Goal: Task Accomplishment & Management: Use online tool/utility

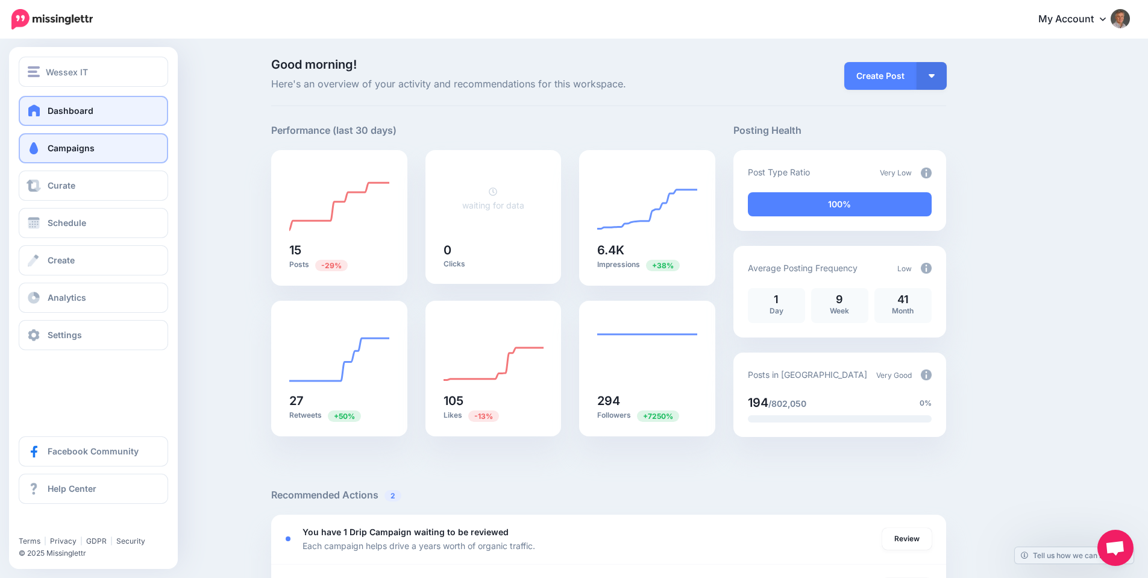
click at [51, 154] on link "Campaigns" at bounding box center [93, 148] width 149 height 30
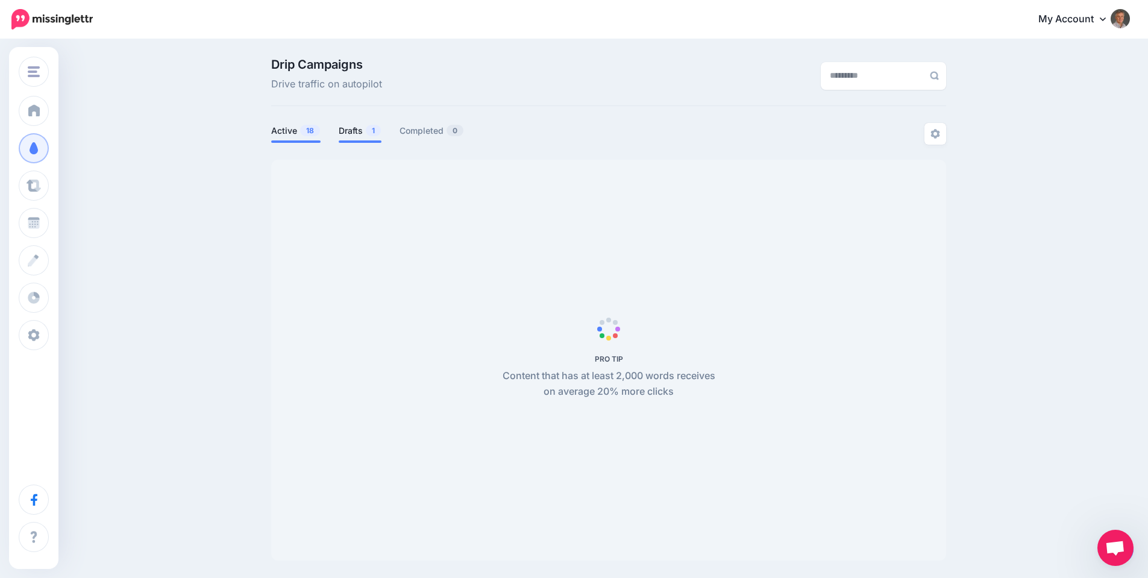
click at [349, 134] on link "Drafts 1" at bounding box center [360, 130] width 43 height 14
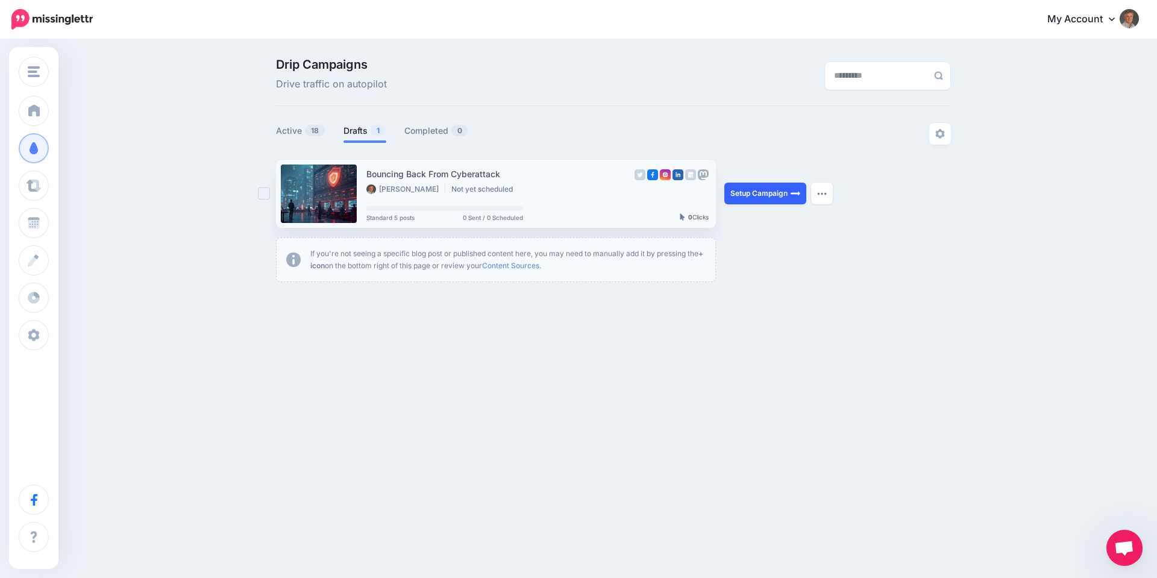
click at [773, 192] on link "Setup Campaign" at bounding box center [765, 194] width 82 height 22
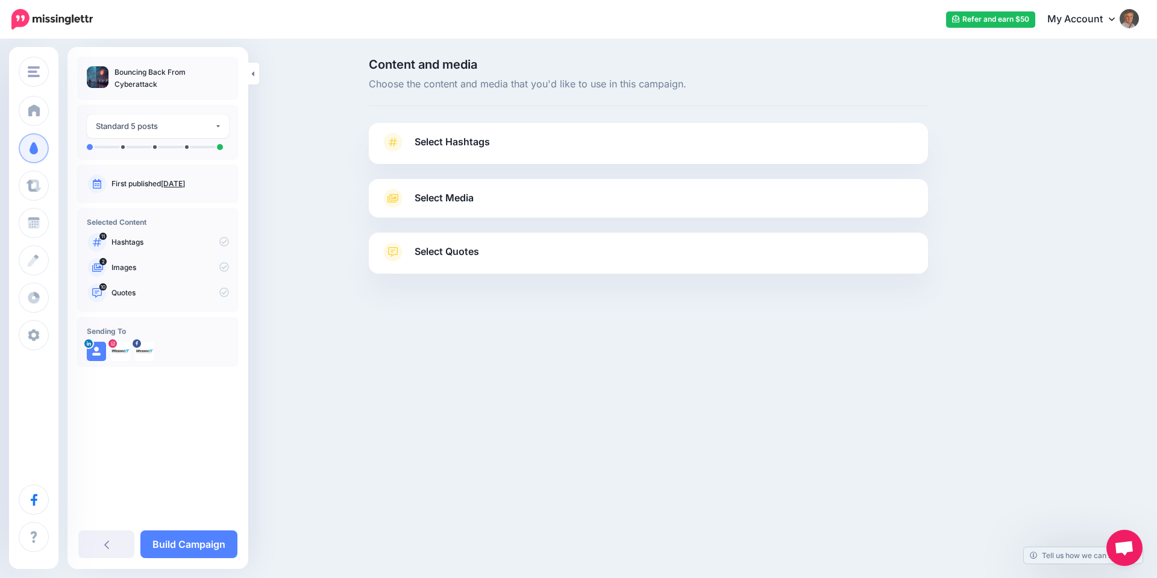
click at [471, 146] on span "Select Hashtags" at bounding box center [451, 142] width 75 height 16
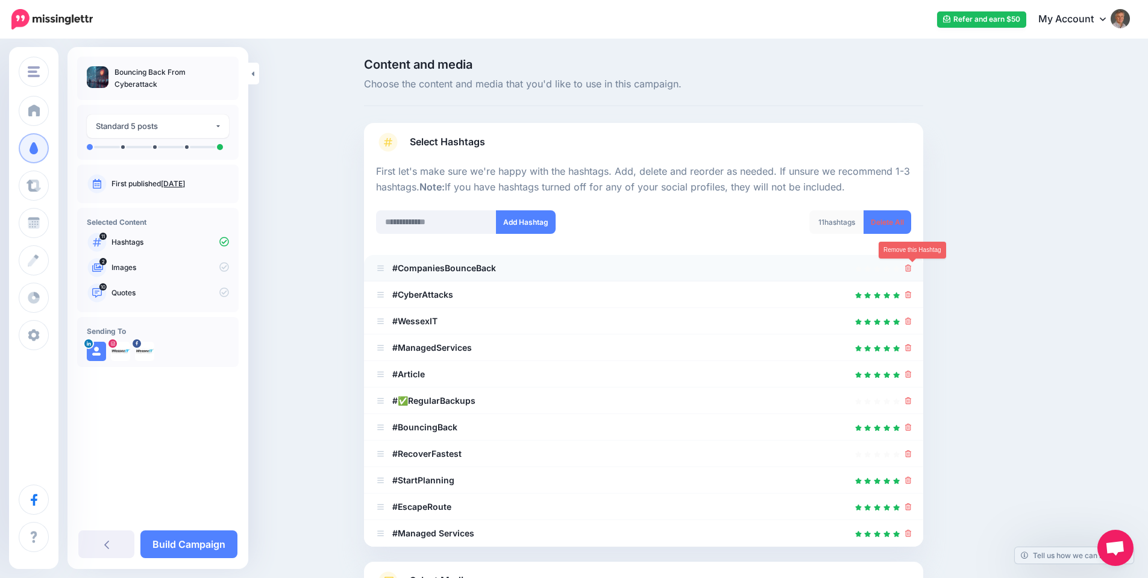
click at [910, 269] on icon at bounding box center [908, 267] width 7 height 7
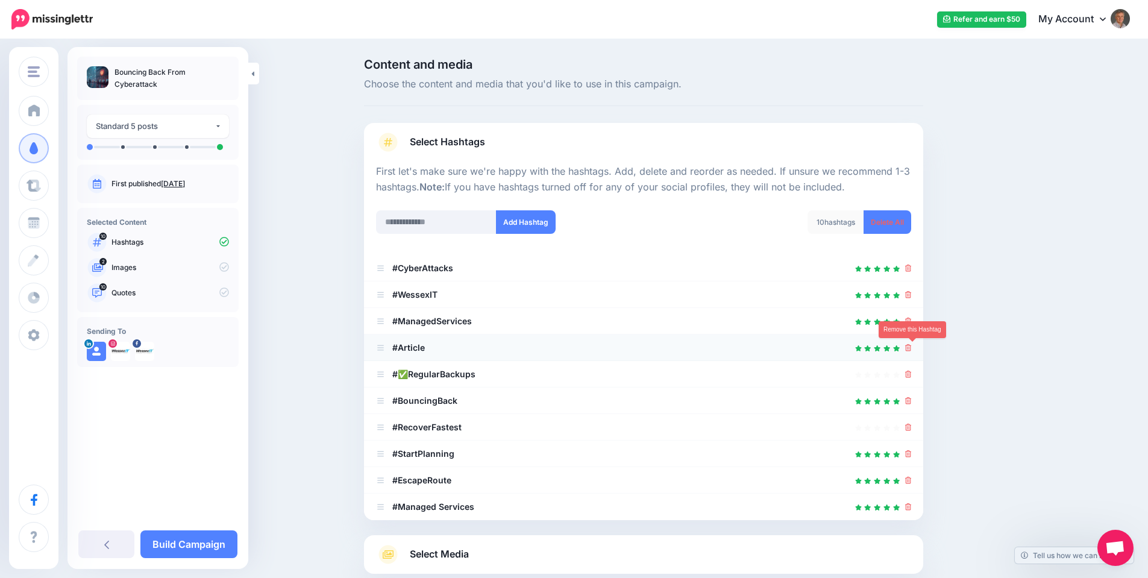
click at [910, 347] on icon at bounding box center [908, 347] width 7 height 7
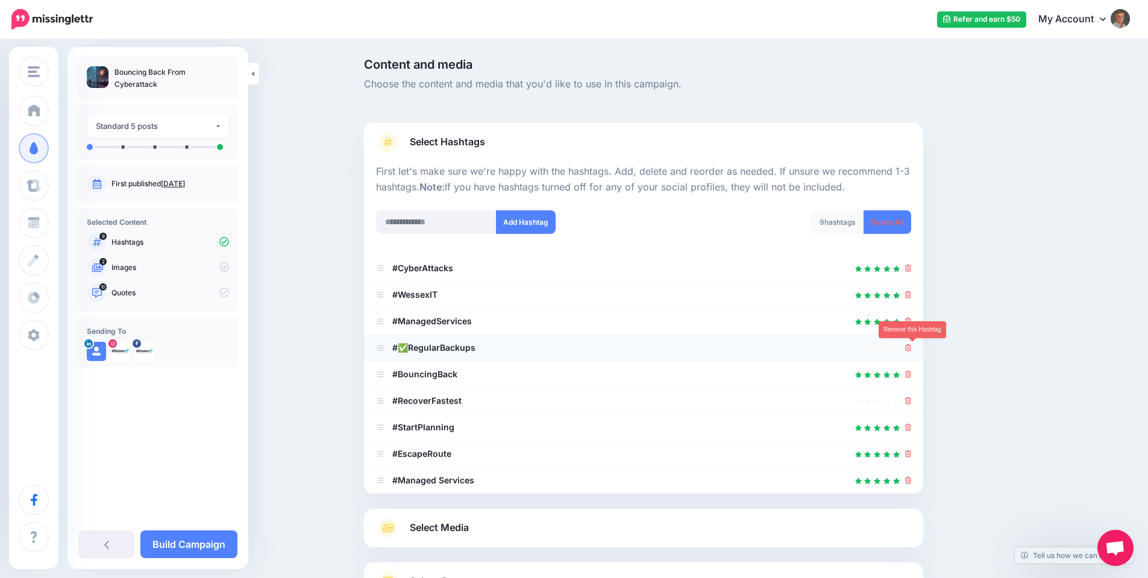
click at [911, 350] on icon at bounding box center [908, 347] width 7 height 7
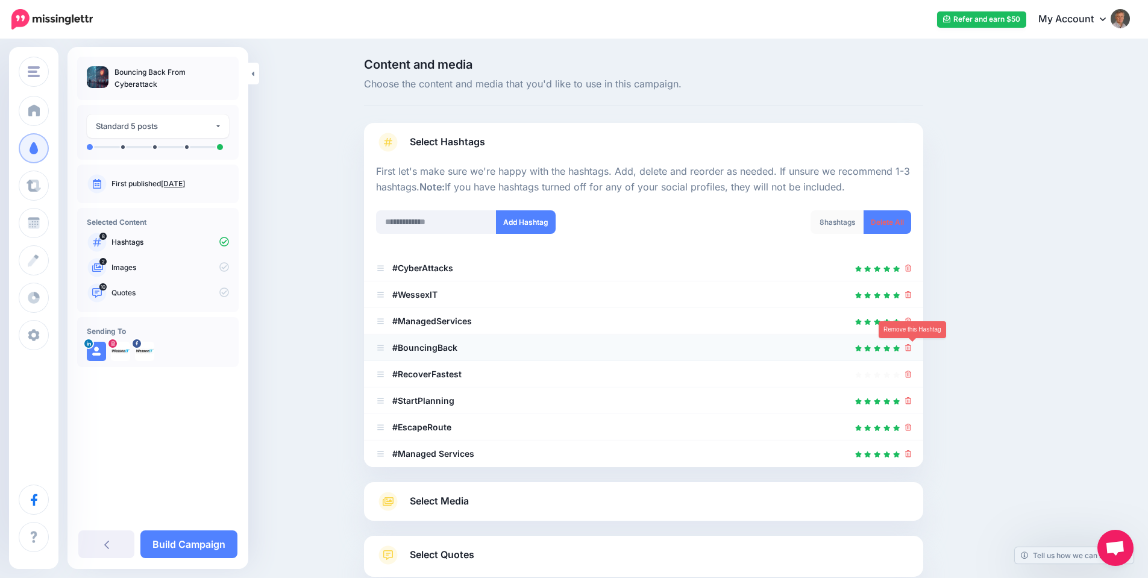
click at [910, 351] on icon at bounding box center [908, 347] width 7 height 7
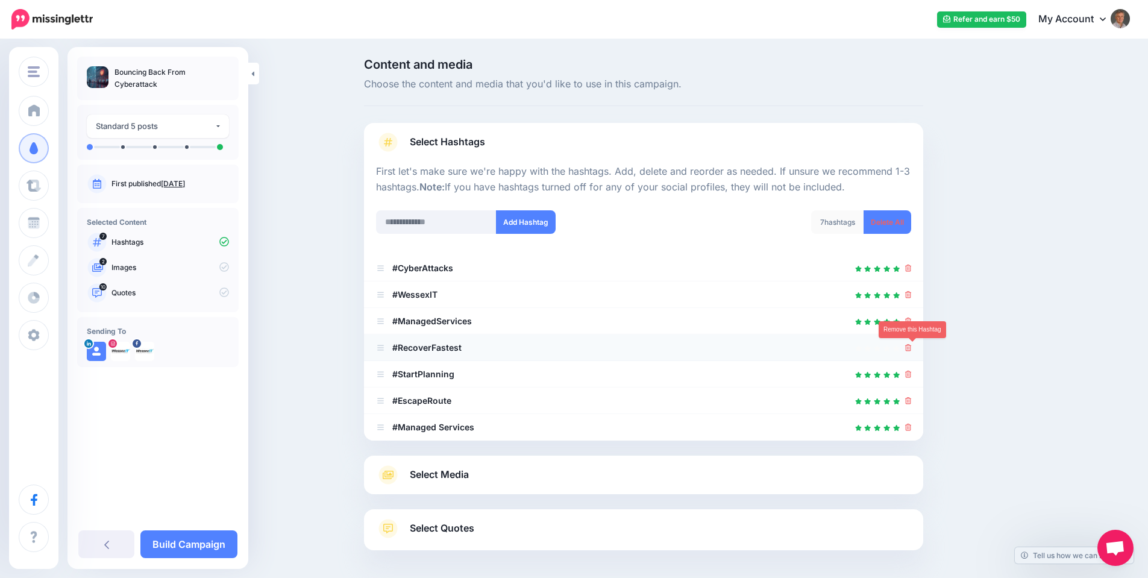
click at [911, 351] on icon at bounding box center [908, 347] width 7 height 7
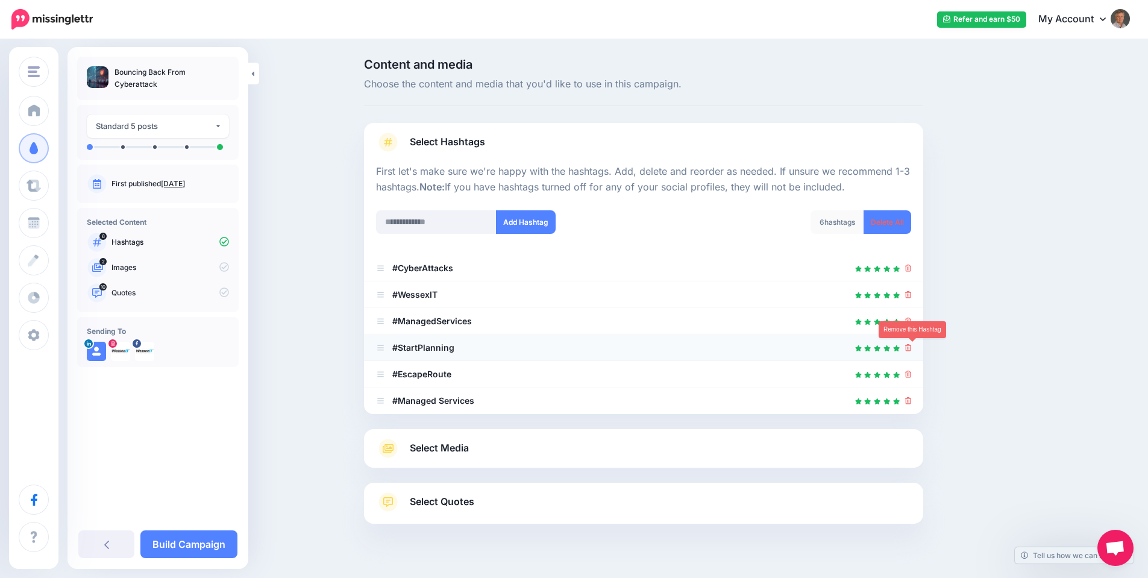
click at [911, 351] on icon at bounding box center [908, 347] width 7 height 7
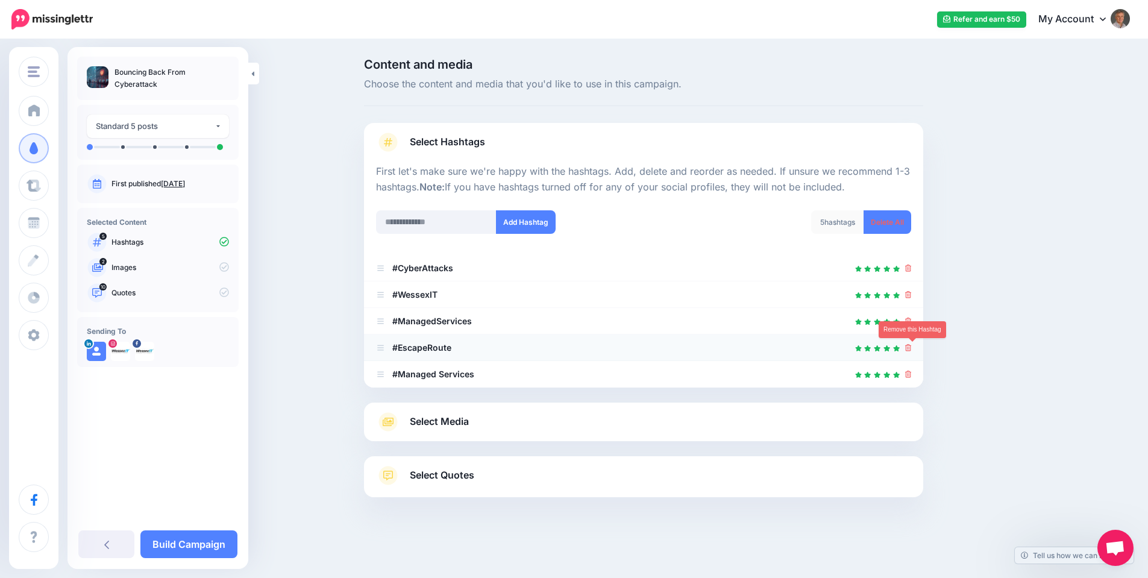
click at [911, 351] on icon at bounding box center [908, 347] width 7 height 7
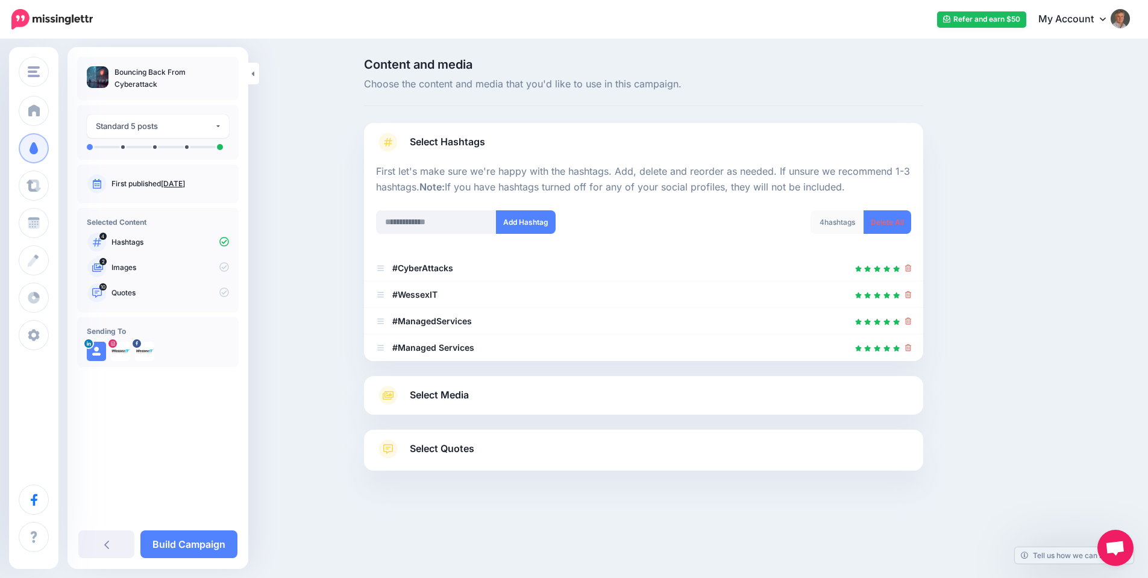
click at [466, 399] on span "Select Media" at bounding box center [439, 395] width 59 height 16
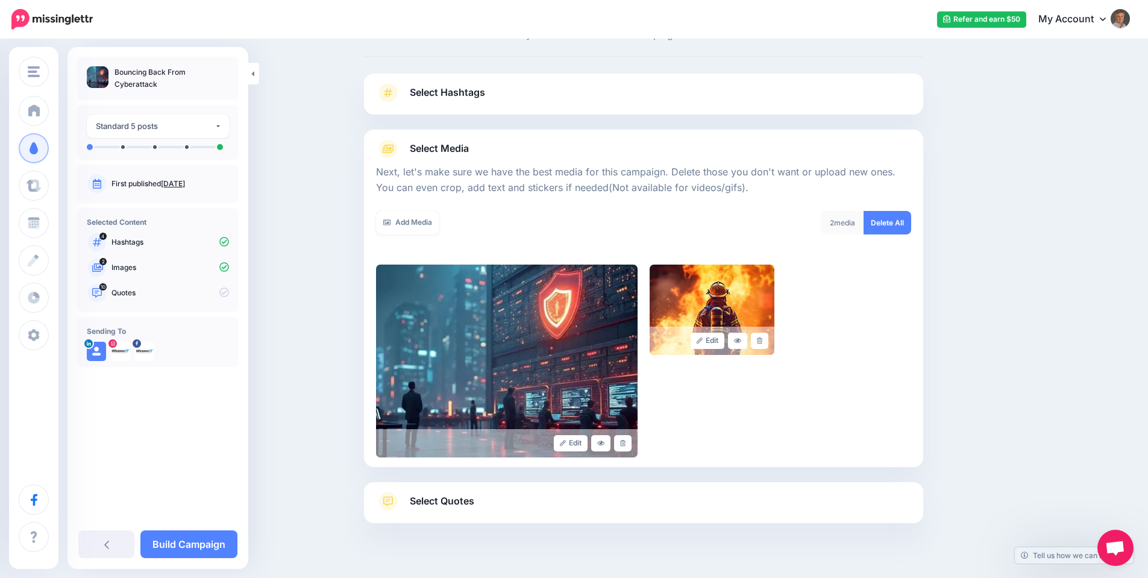
scroll to position [90, 0]
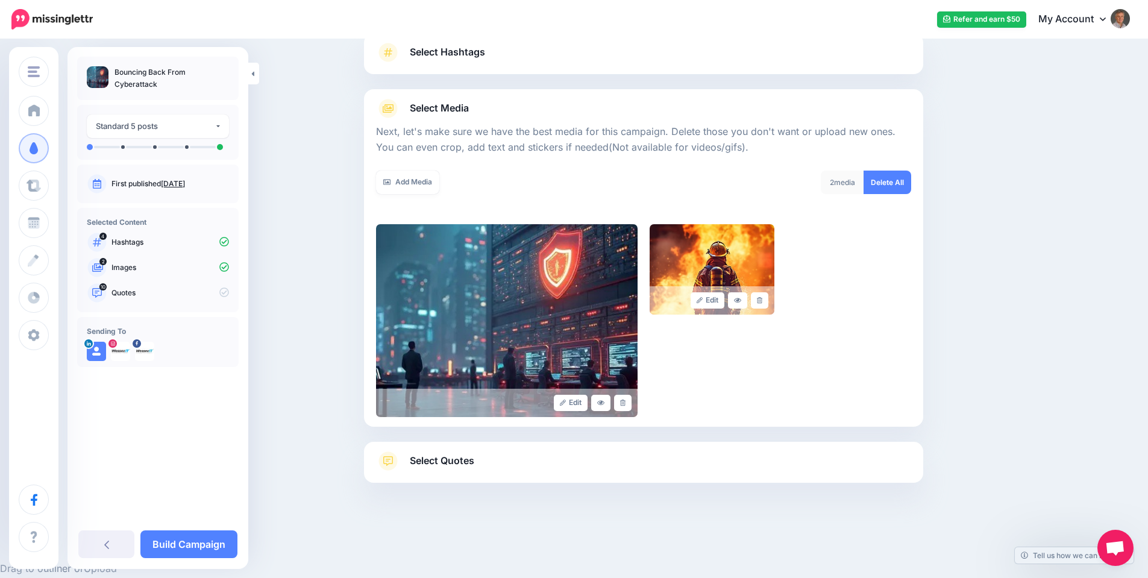
click at [449, 456] on span "Select Quotes" at bounding box center [442, 460] width 64 height 16
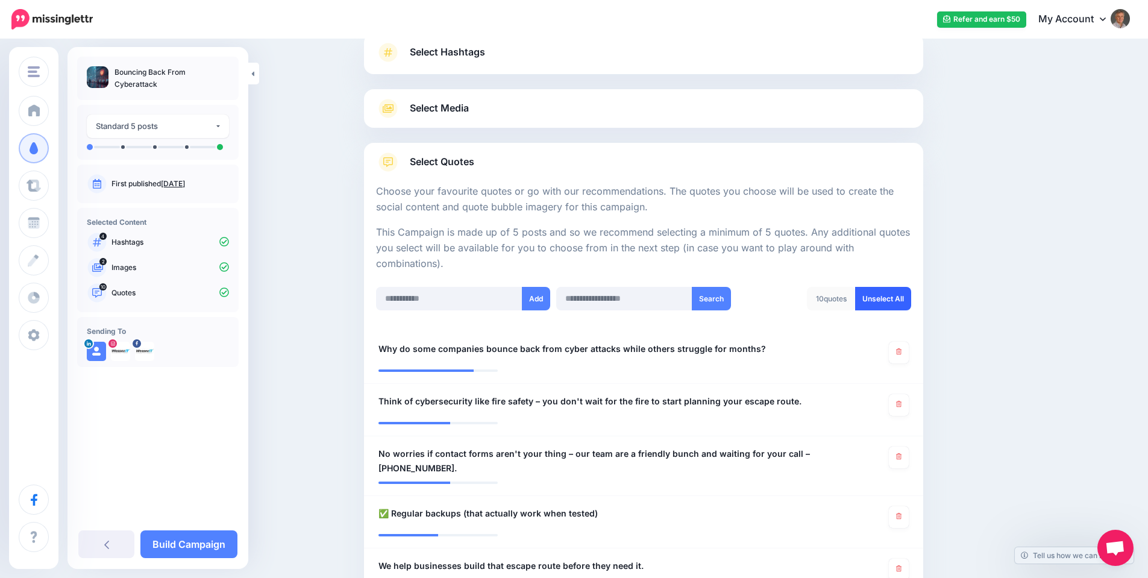
click at [893, 296] on link "Unselect All" at bounding box center [883, 298] width 56 height 23
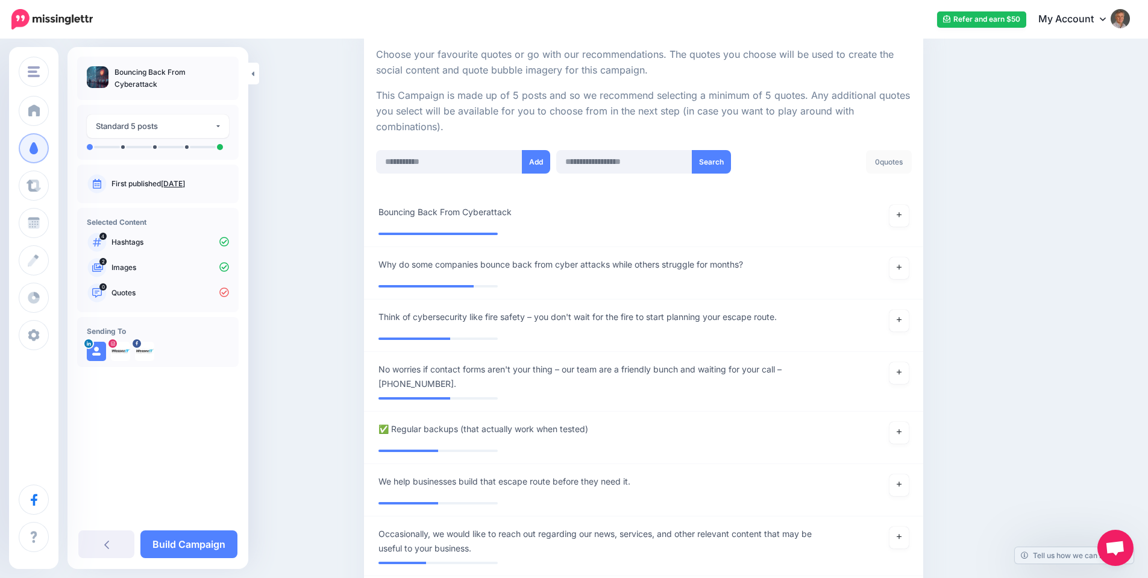
scroll to position [221, 0]
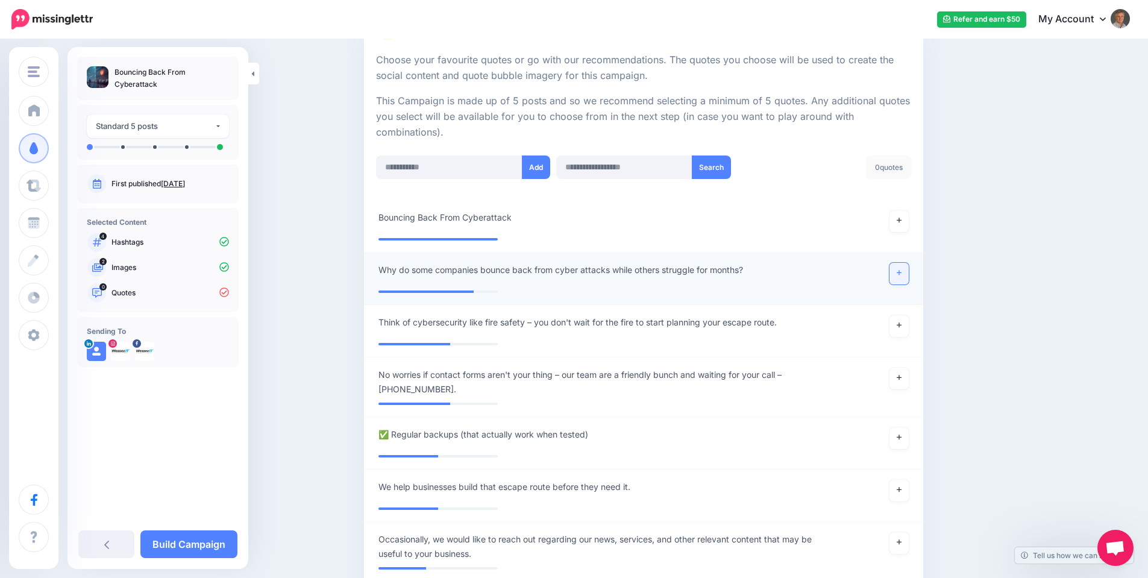
click at [906, 272] on link at bounding box center [898, 274] width 19 height 22
click at [901, 272] on icon at bounding box center [898, 272] width 5 height 5
click at [901, 323] on icon at bounding box center [898, 325] width 5 height 7
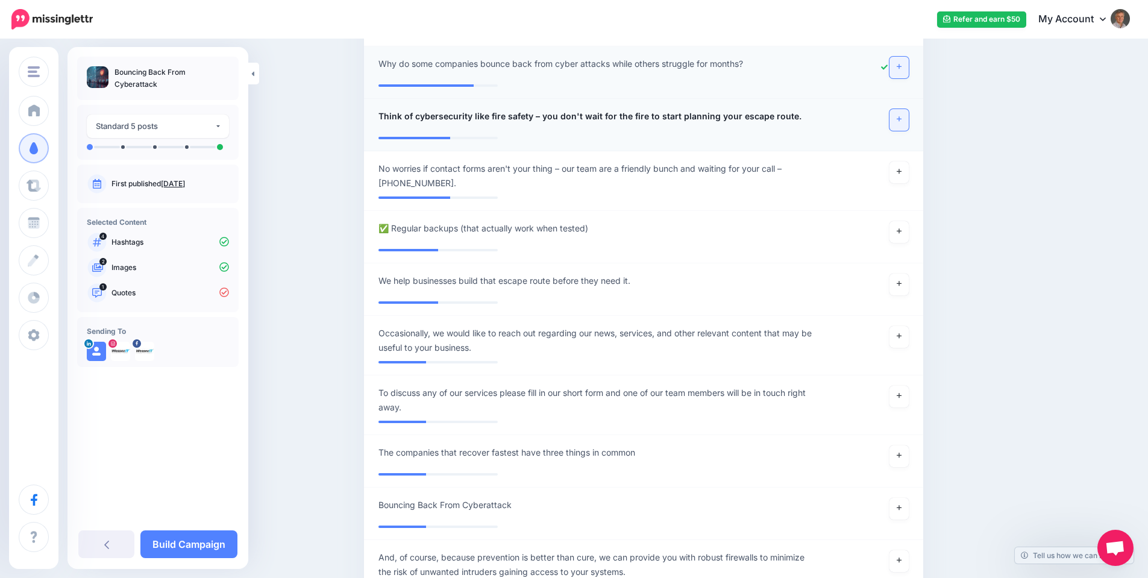
scroll to position [442, 0]
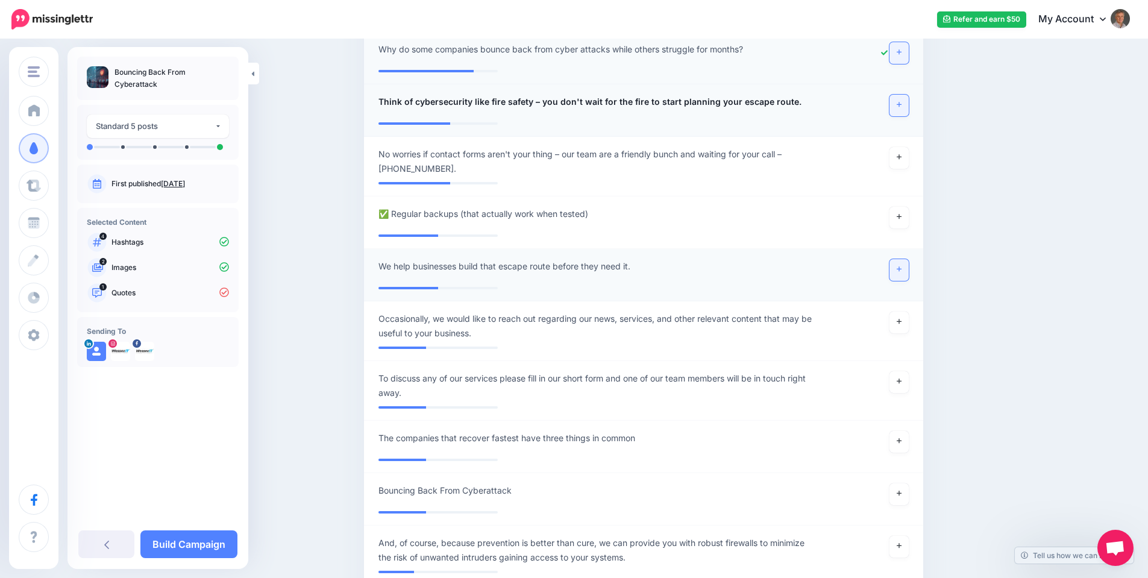
click at [901, 267] on icon at bounding box center [898, 269] width 5 height 7
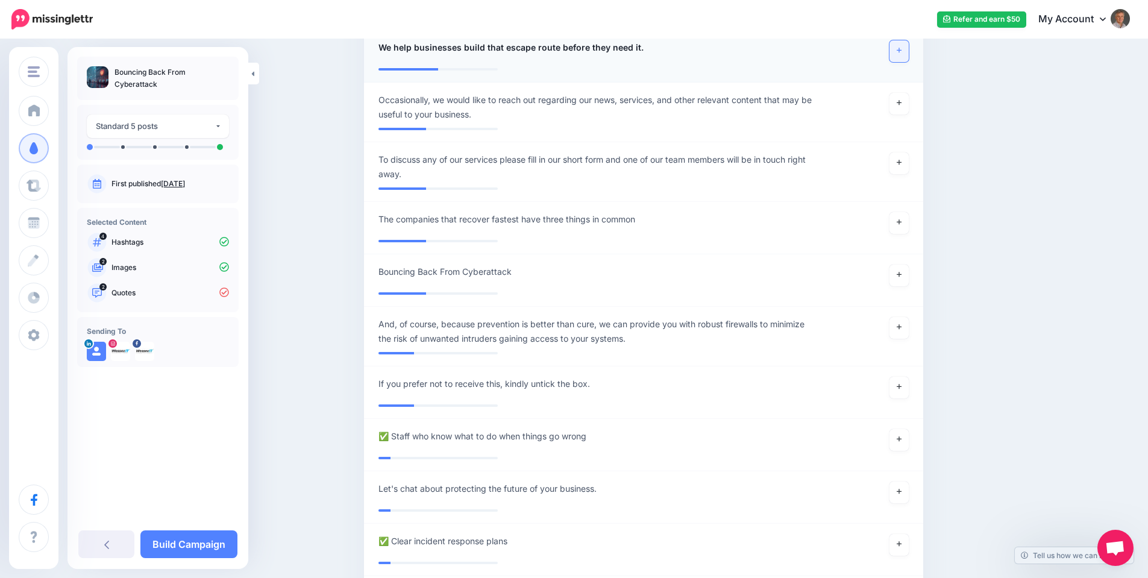
scroll to position [663, 0]
click at [902, 224] on link at bounding box center [898, 221] width 19 height 22
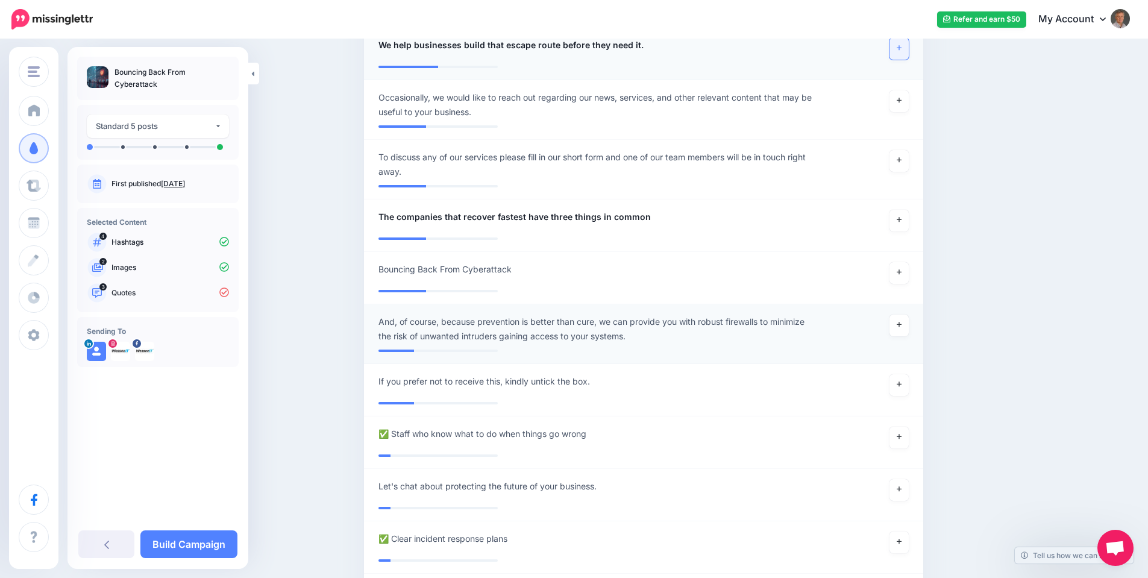
click at [459, 324] on span "And, of course, because prevention is better than cure, we can provide you with…" at bounding box center [597, 328] width 439 height 29
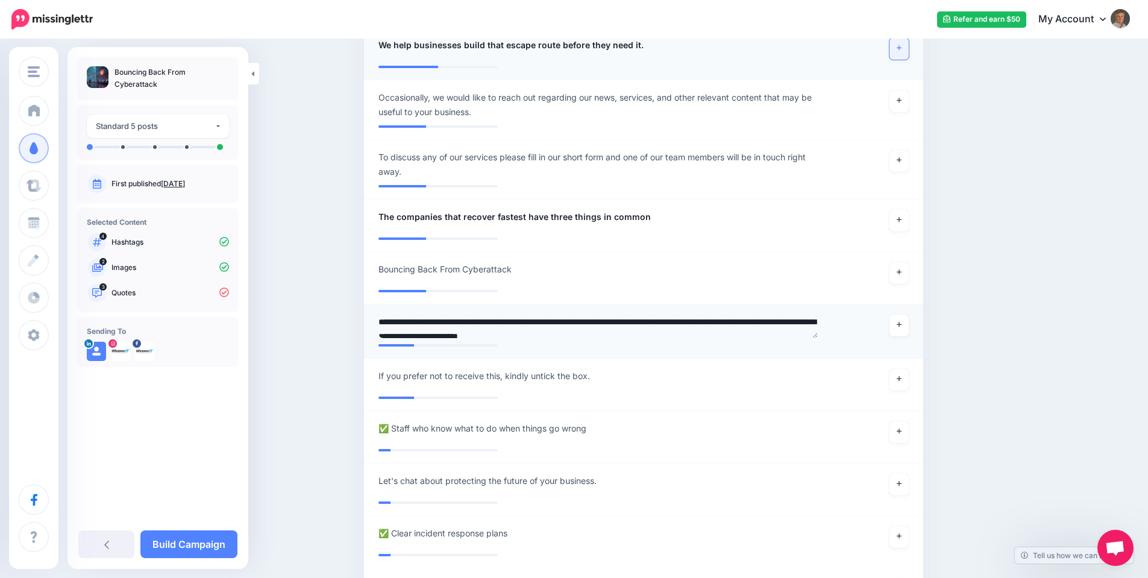
drag, startPoint x: 451, startPoint y: 320, endPoint x: 378, endPoint y: 322, distance: 72.3
click at [378, 322] on div "**********" at bounding box center [597, 325] width 457 height 23
type textarea "**********"
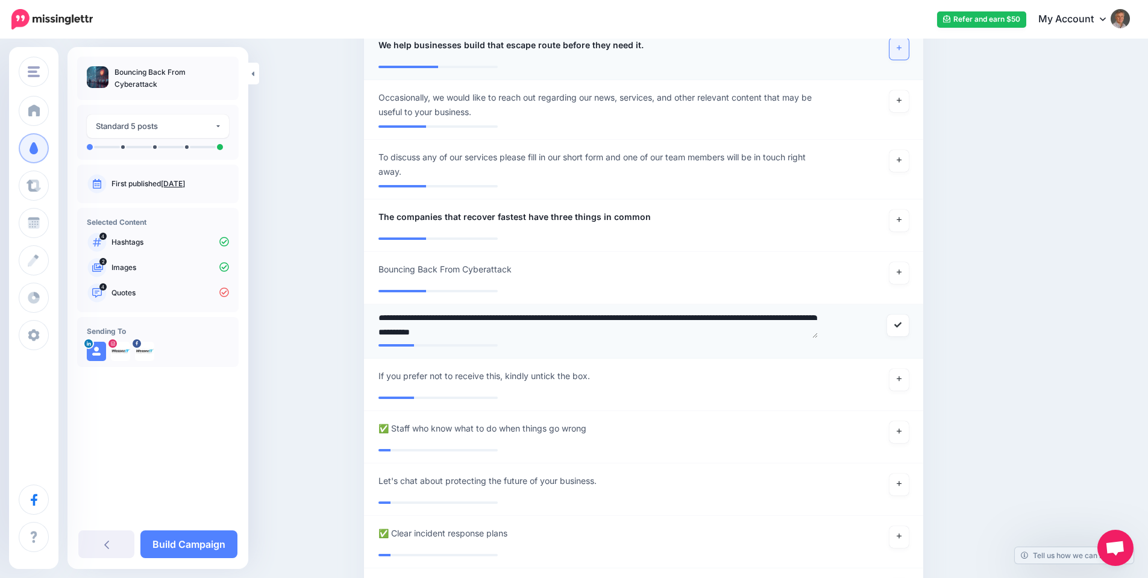
scroll to position [5, 0]
click at [388, 316] on textarea "**********" at bounding box center [597, 325] width 439 height 23
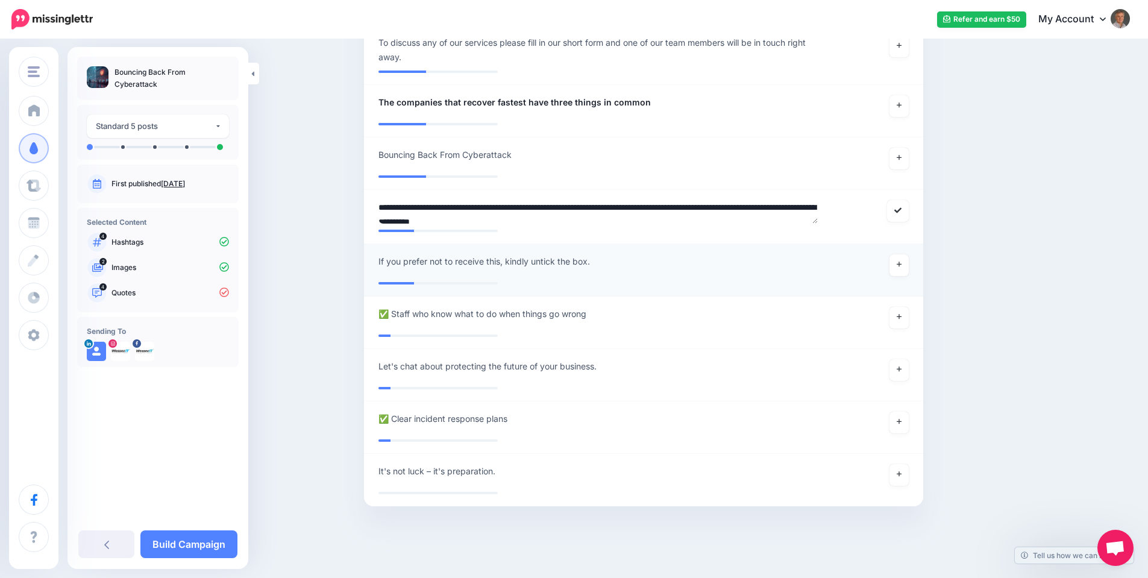
scroll to position [801, 0]
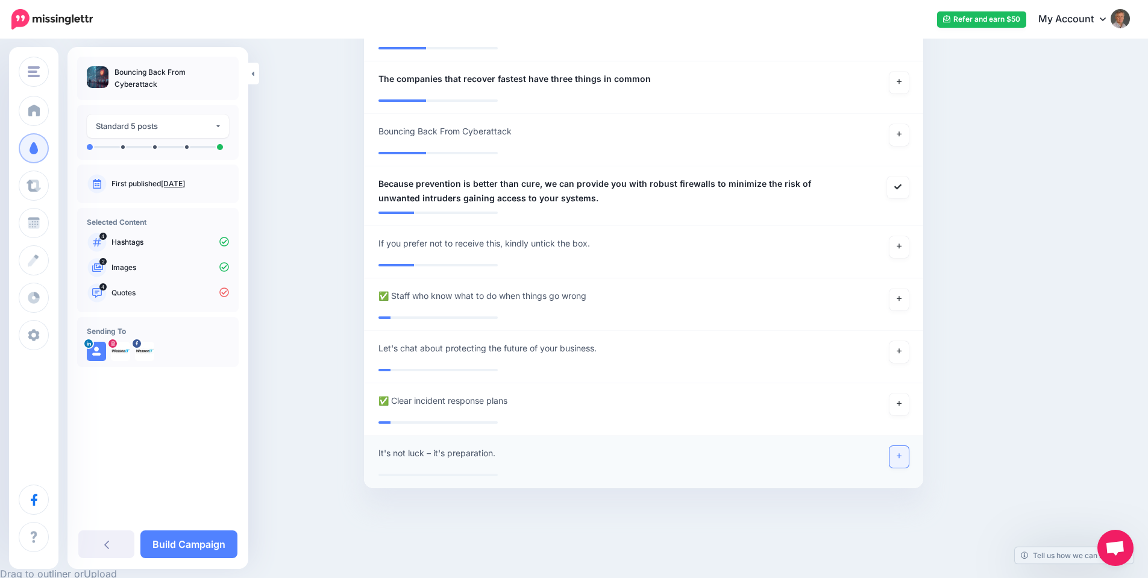
click at [901, 452] on icon at bounding box center [898, 455] width 5 height 7
click at [901, 456] on icon at bounding box center [898, 456] width 5 height 5
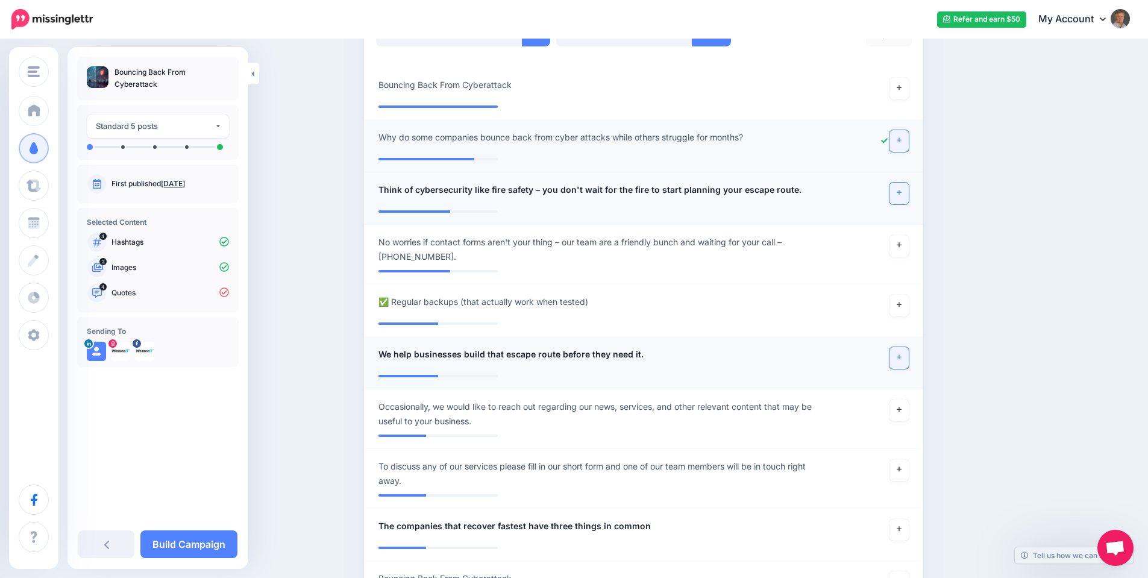
scroll to position [359, 0]
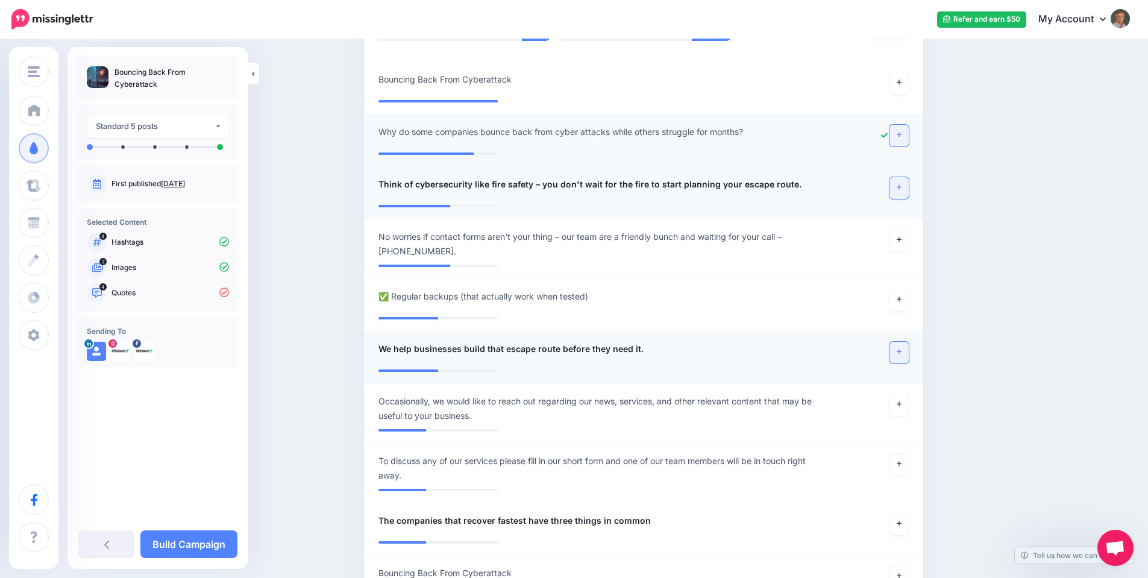
click at [522, 347] on span "We help businesses build that escape route before they need it." at bounding box center [510, 349] width 265 height 14
click at [498, 347] on textarea "**********" at bounding box center [597, 353] width 439 height 23
type textarea "**********"
click at [990, 346] on div "Content and media Choose the content and media that you'd like to use in this c…" at bounding box center [701, 345] width 693 height 1292
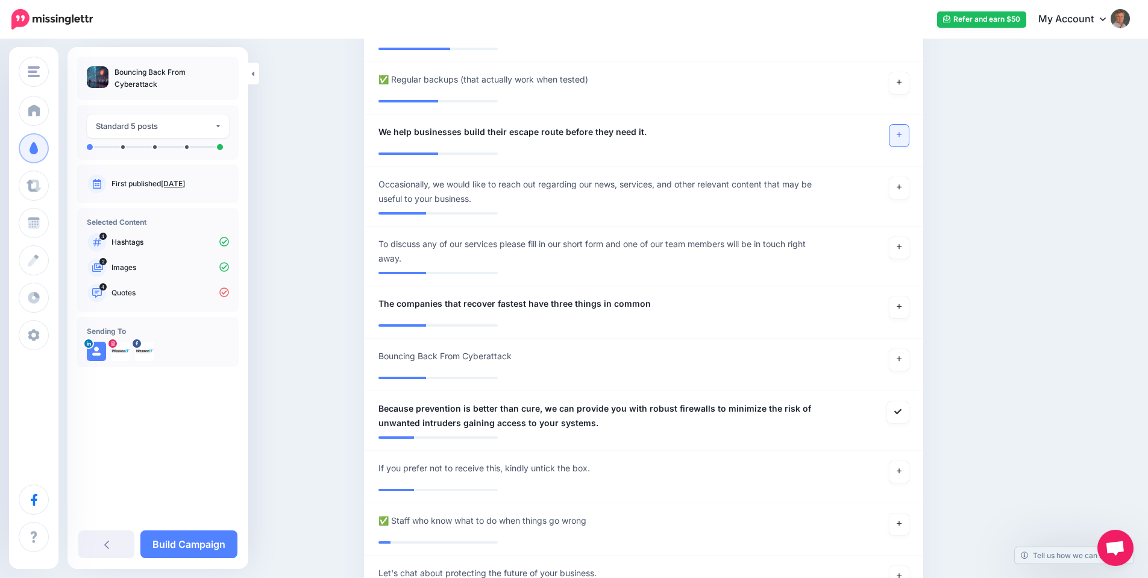
scroll to position [580, 0]
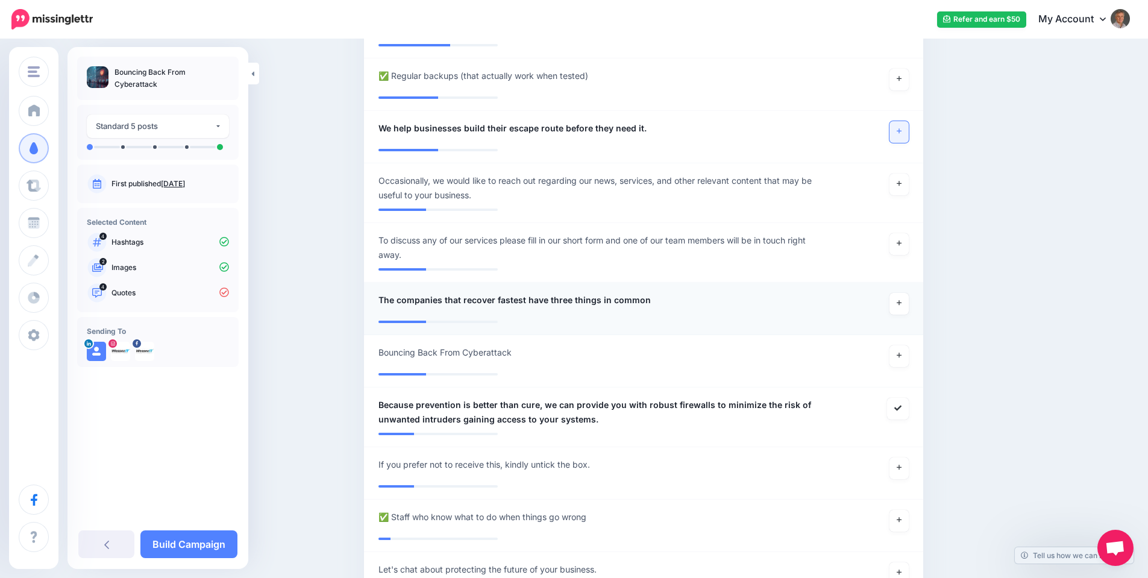
click at [530, 299] on span "The companies that recover fastest have three things in common" at bounding box center [514, 300] width 272 height 14
click at [524, 299] on textarea "**********" at bounding box center [597, 304] width 439 height 23
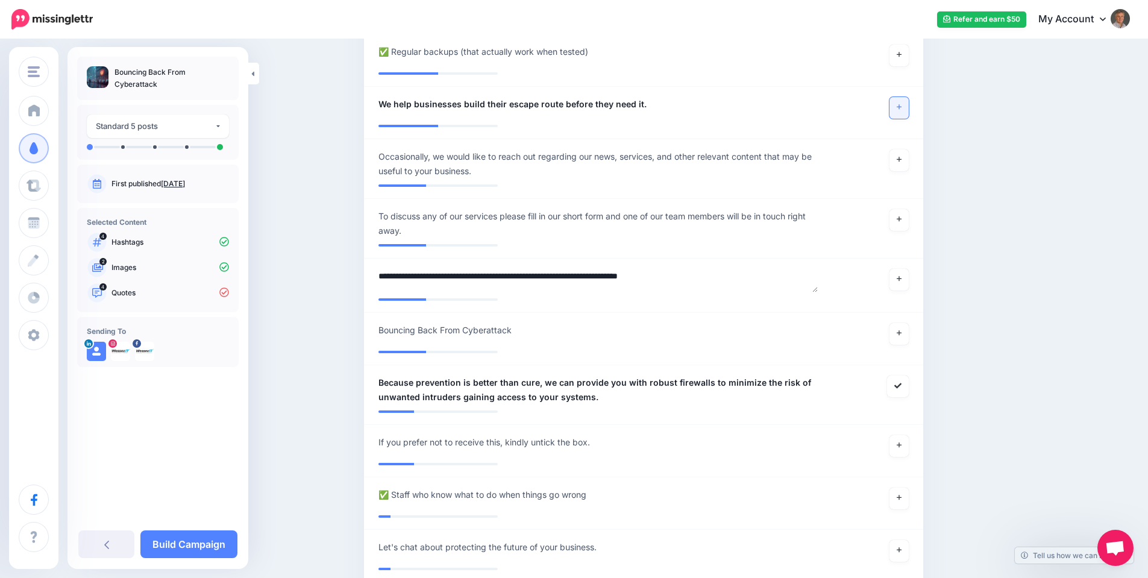
scroll to position [587, 0]
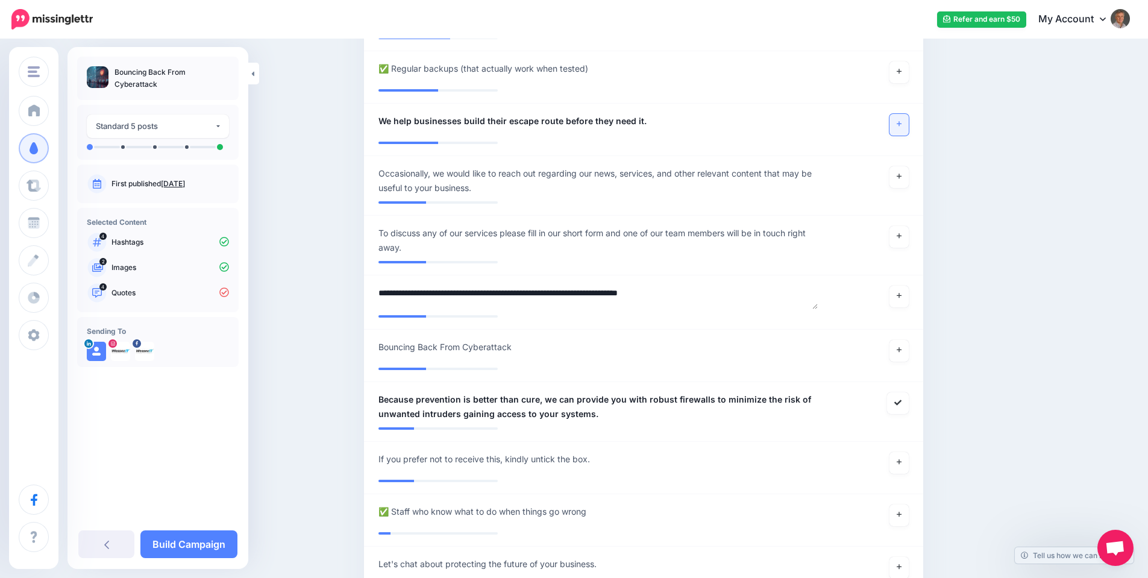
type textarea "**********"
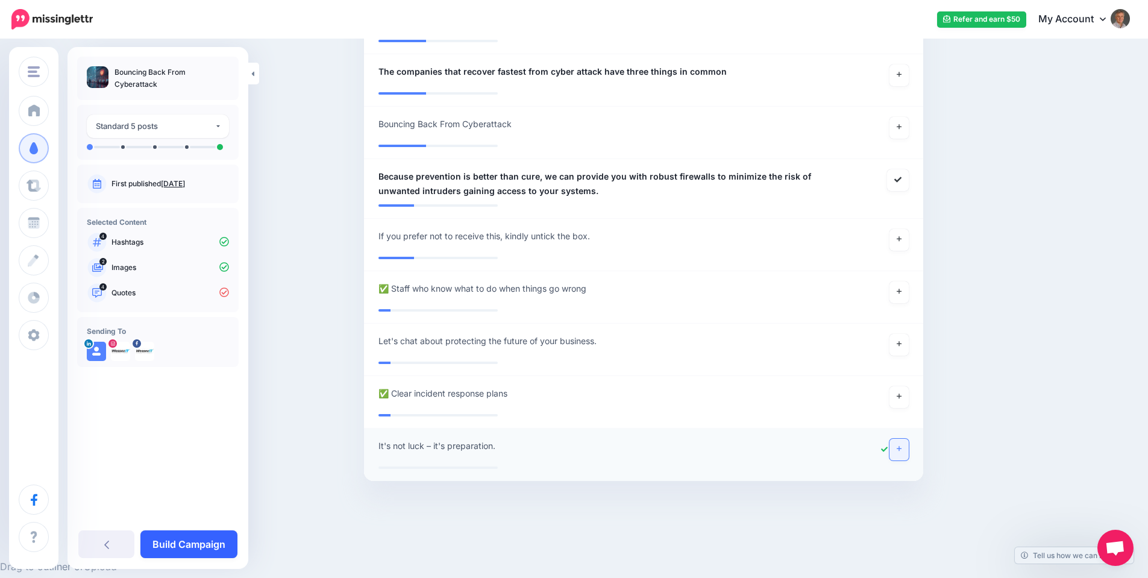
scroll to position [806, 0]
click at [195, 546] on link "Build Campaign" at bounding box center [188, 544] width 97 height 28
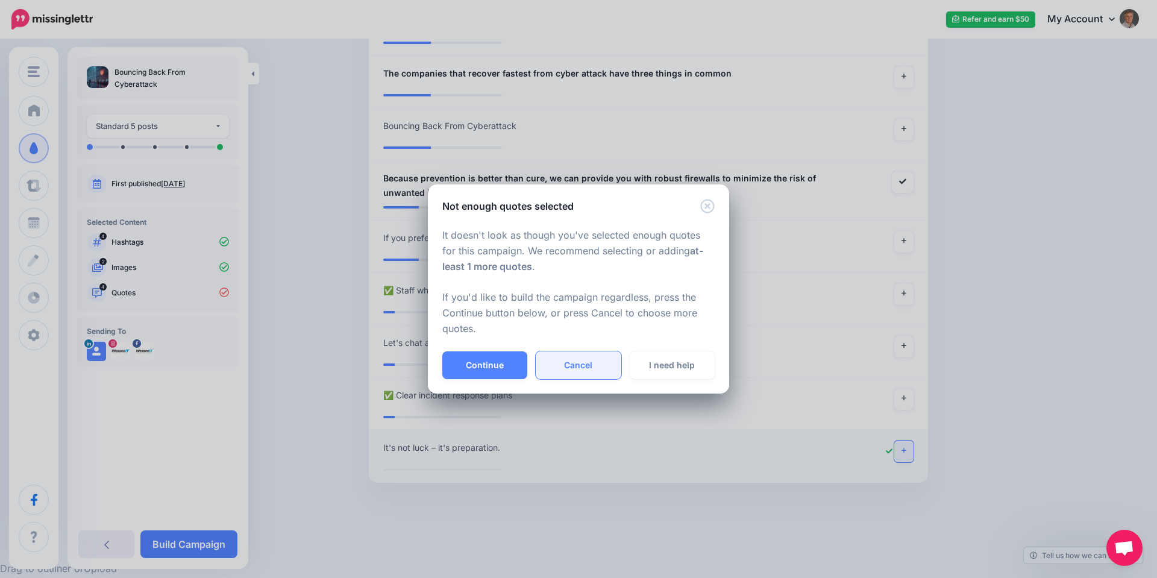
click at [589, 370] on link "Cancel" at bounding box center [578, 365] width 85 height 28
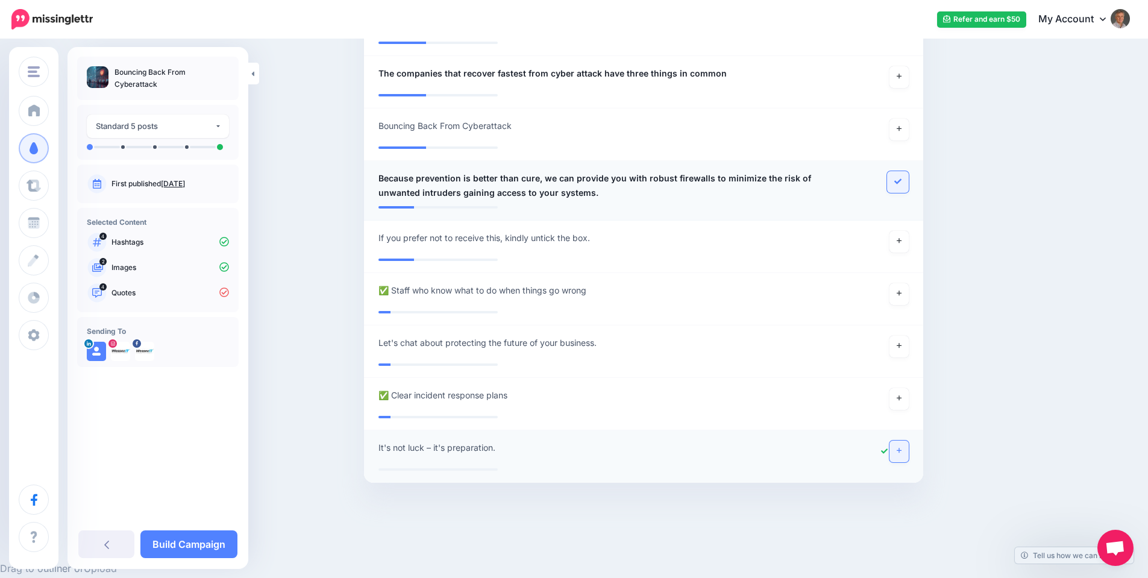
click at [898, 181] on icon at bounding box center [897, 181] width 7 height 7
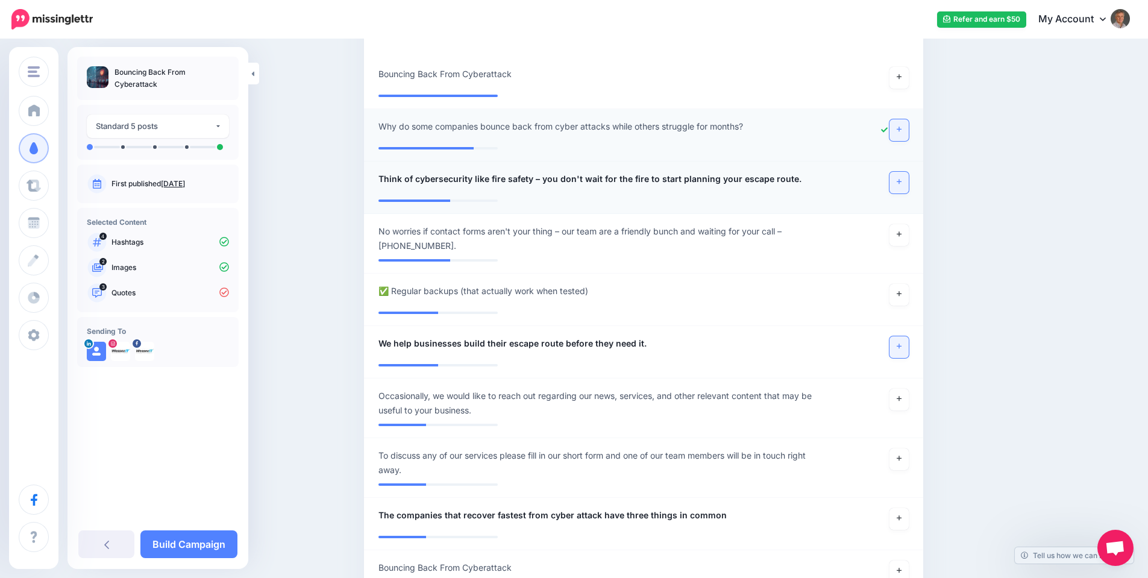
scroll to position [143, 0]
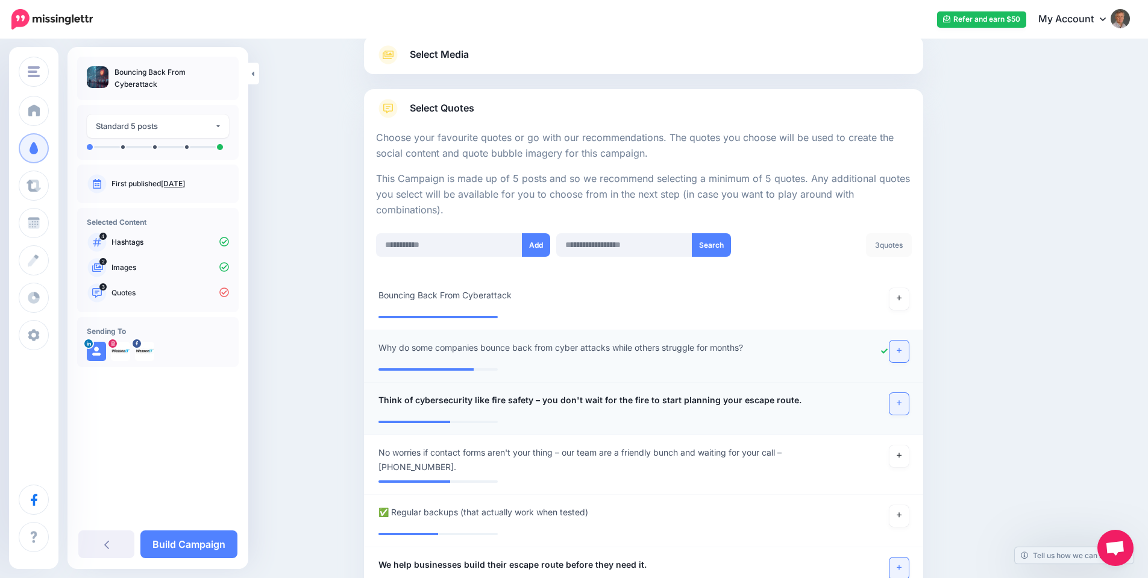
click at [901, 400] on icon at bounding box center [898, 402] width 5 height 7
click at [906, 352] on link at bounding box center [898, 351] width 19 height 22
click at [896, 352] on link at bounding box center [898, 351] width 19 height 22
click at [901, 402] on icon at bounding box center [898, 402] width 5 height 7
click at [901, 403] on icon at bounding box center [898, 403] width 5 height 5
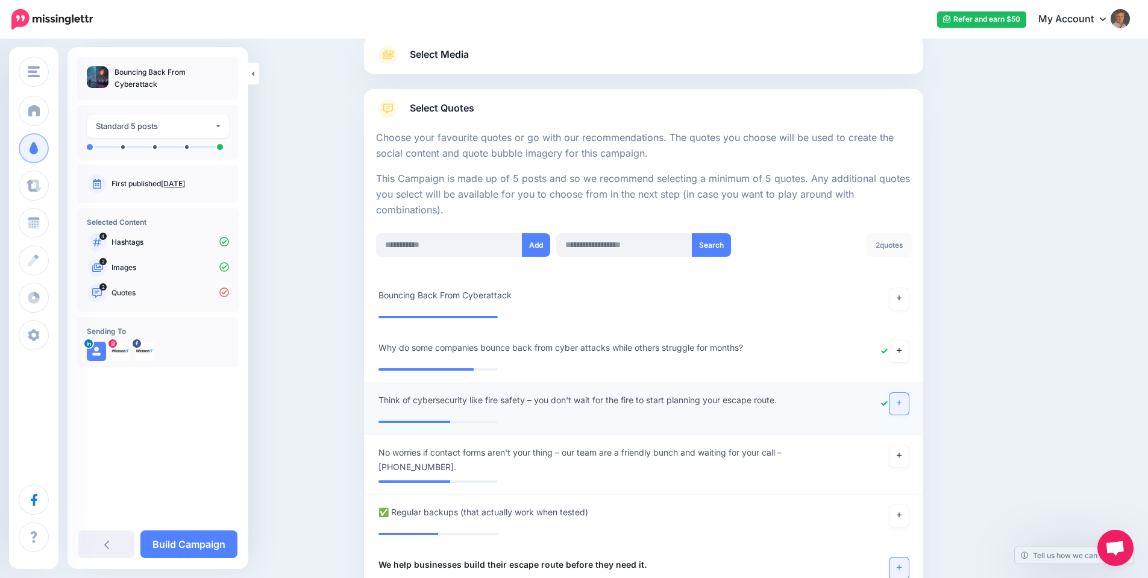
click at [901, 403] on icon at bounding box center [898, 403] width 5 height 5
click at [898, 355] on link at bounding box center [898, 351] width 19 height 22
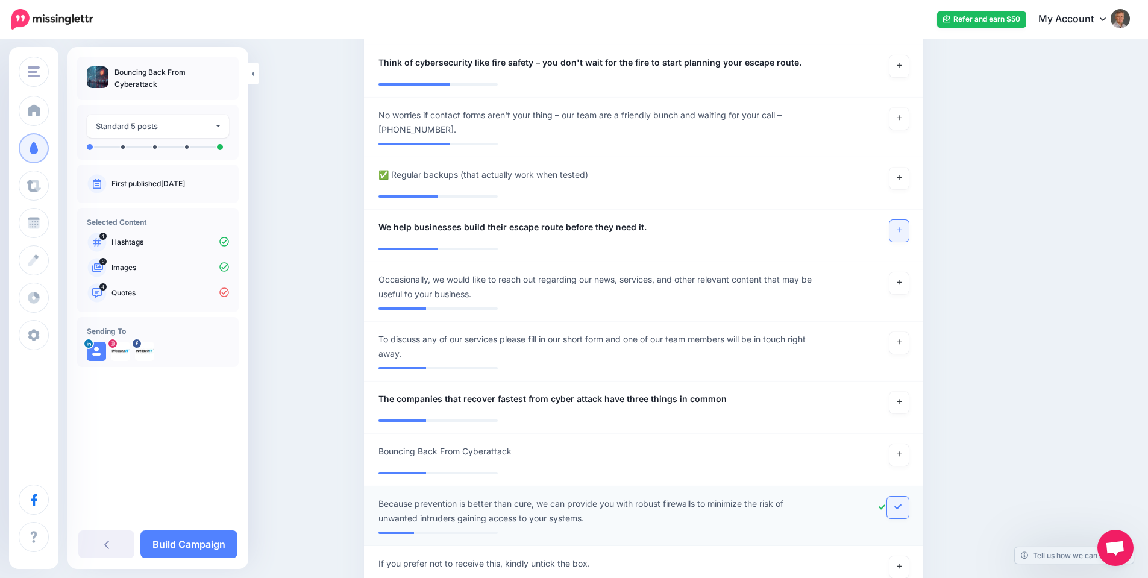
scroll to position [585, 0]
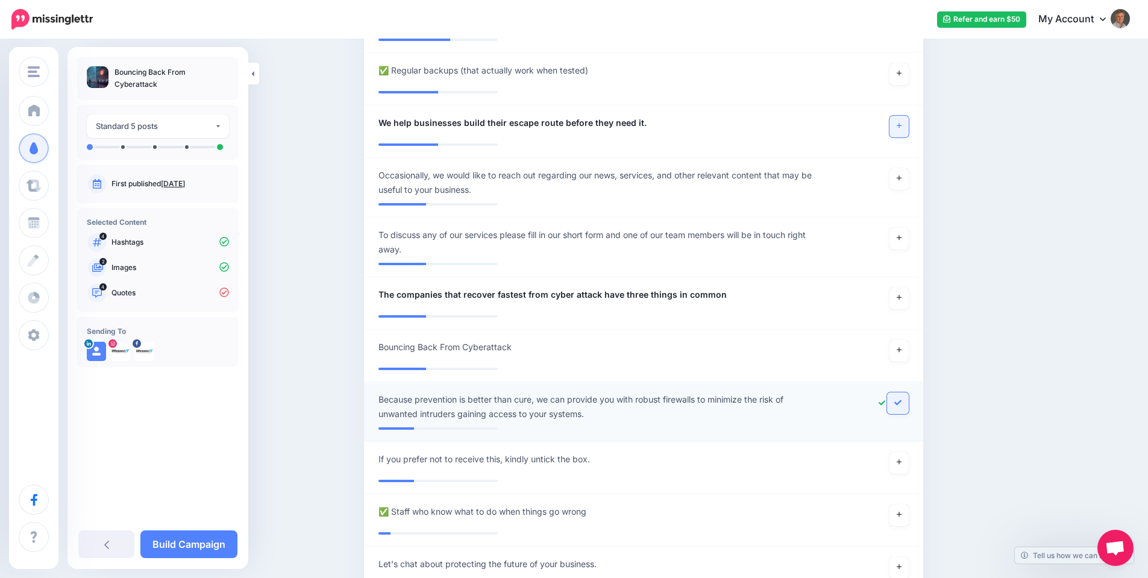
click at [901, 399] on icon at bounding box center [897, 402] width 7 height 7
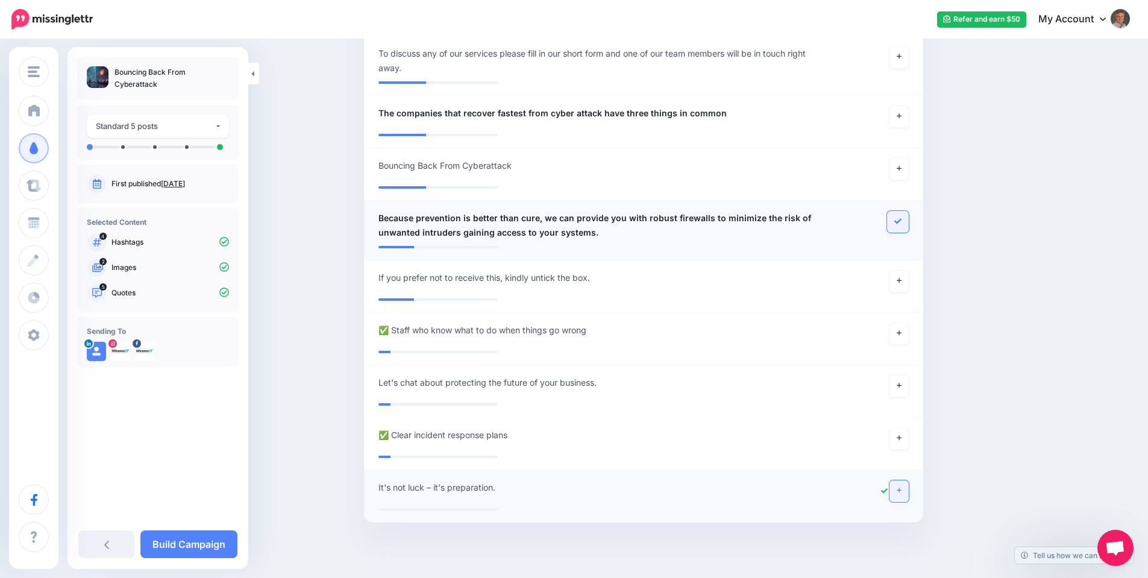
scroll to position [806, 0]
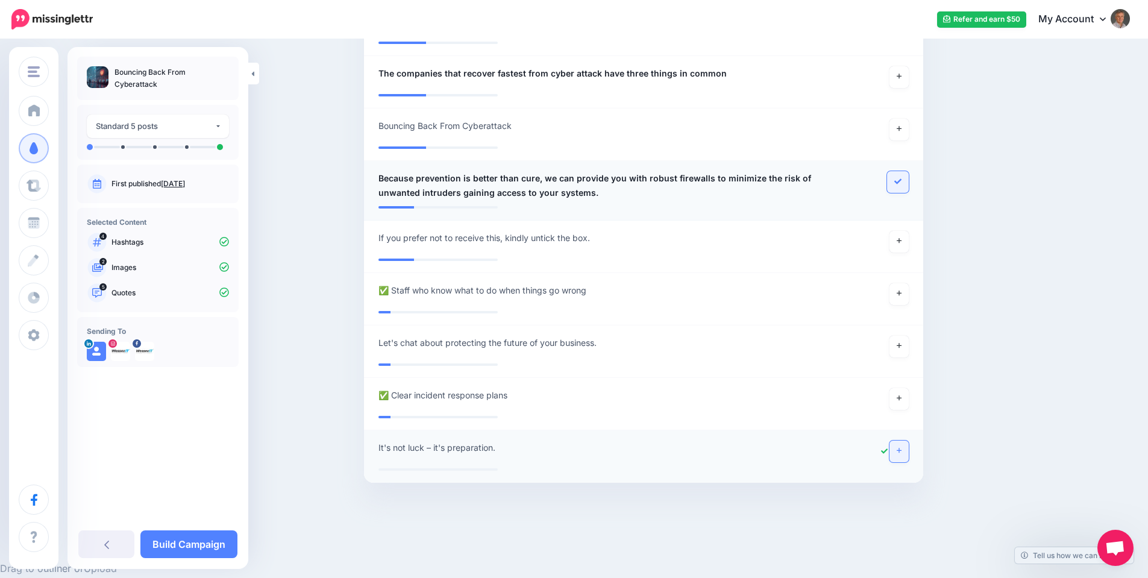
drag, startPoint x: 905, startPoint y: 446, endPoint x: 912, endPoint y: 447, distance: 6.7
click at [905, 447] on link at bounding box center [898, 451] width 19 height 22
click at [213, 545] on link "Build Campaign" at bounding box center [188, 544] width 97 height 28
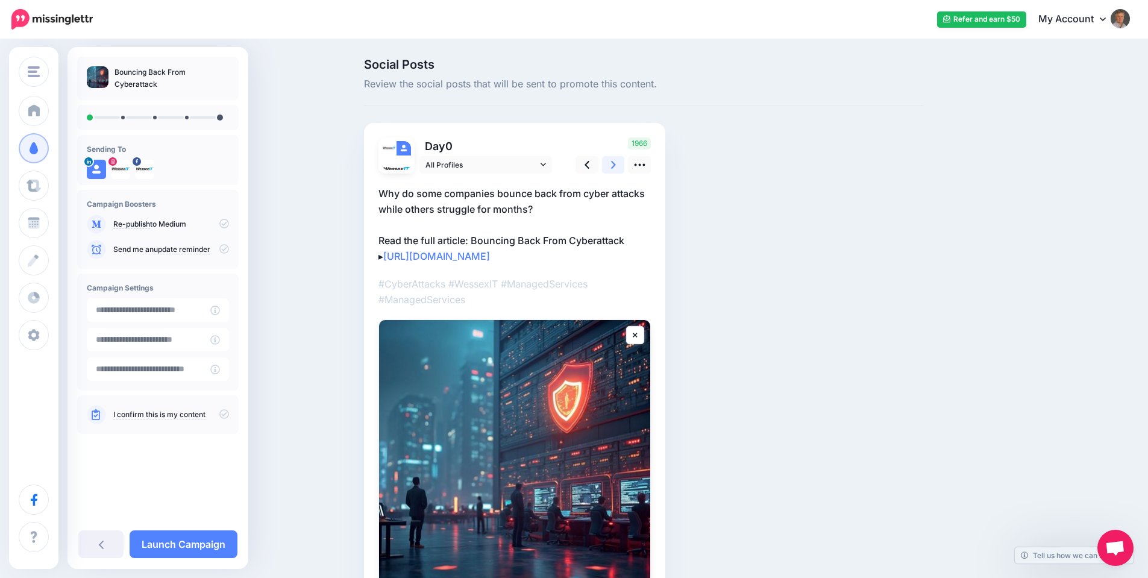
click at [616, 163] on icon at bounding box center [613, 164] width 5 height 13
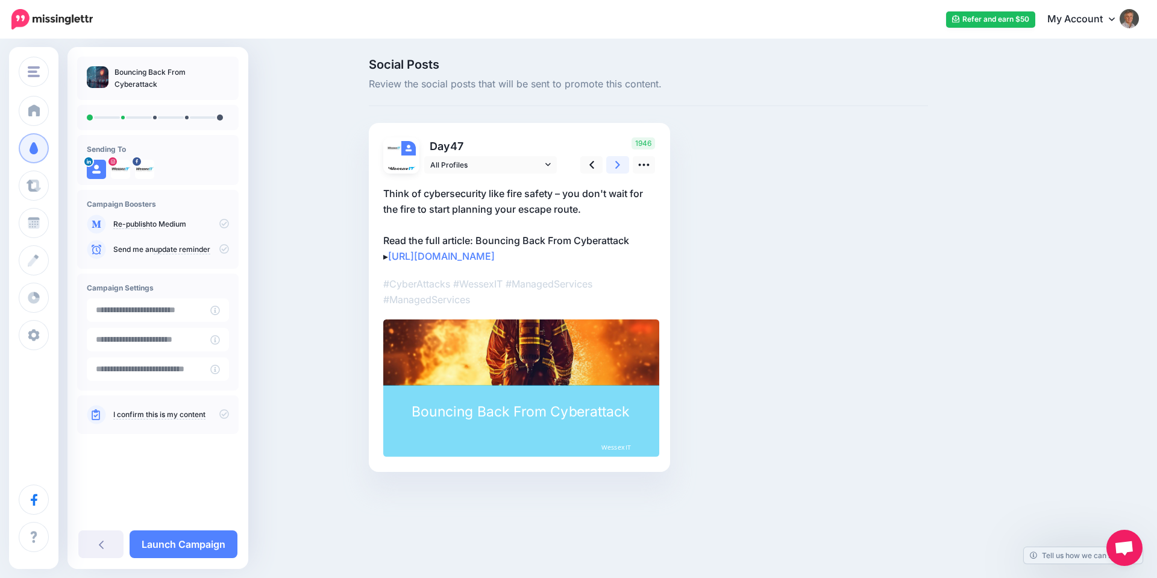
click at [619, 163] on icon at bounding box center [617, 164] width 5 height 13
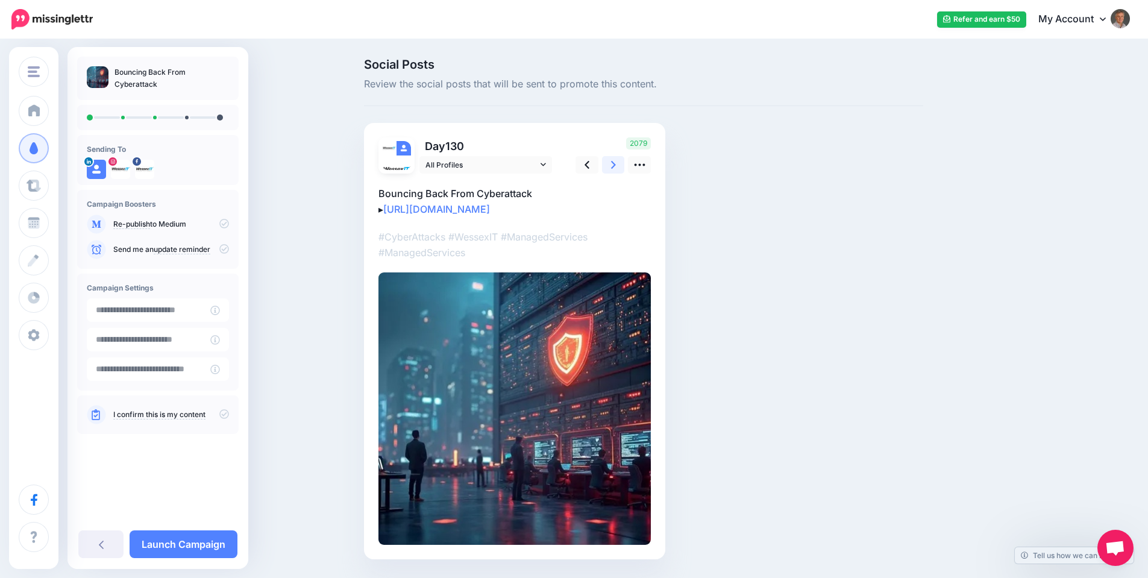
click at [616, 163] on icon at bounding box center [613, 164] width 5 height 13
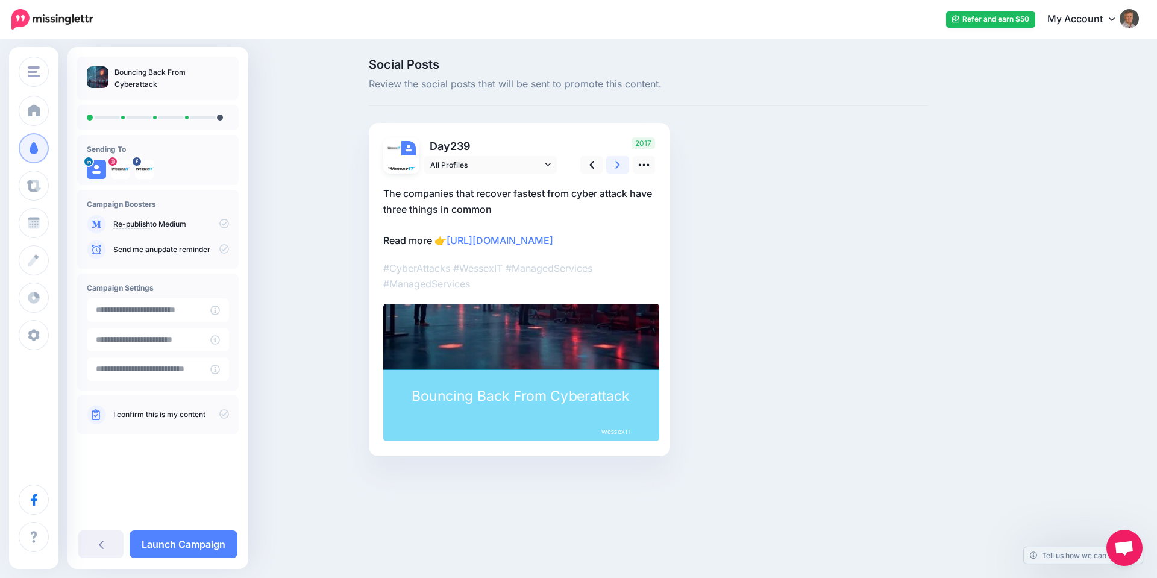
click at [619, 163] on icon at bounding box center [617, 164] width 5 height 13
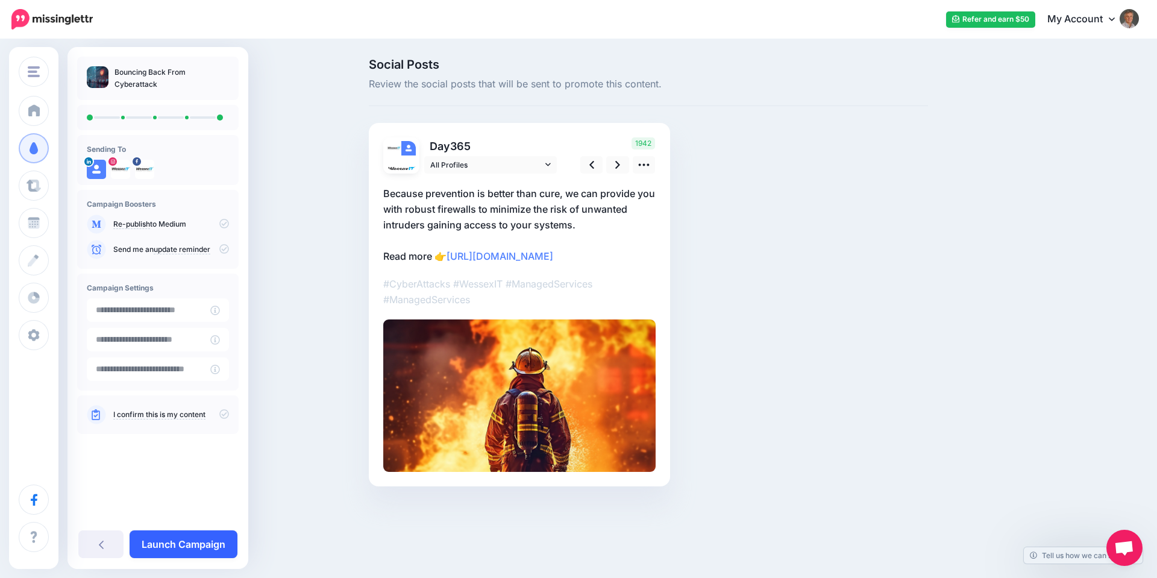
click at [195, 542] on link "Launch Campaign" at bounding box center [184, 544] width 108 height 28
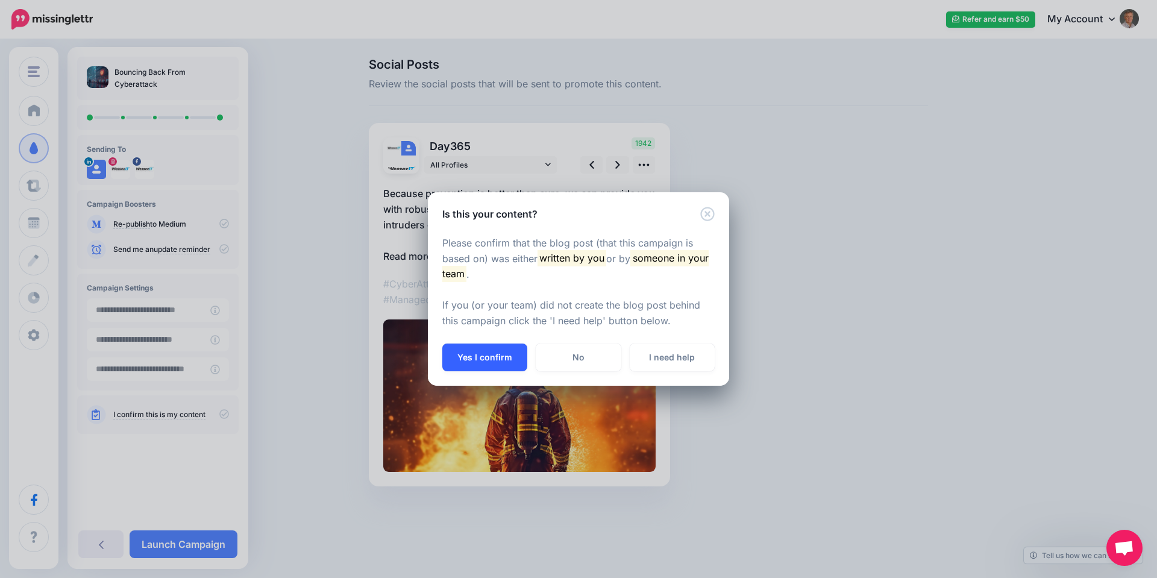
click at [483, 354] on button "Yes I confirm" at bounding box center [484, 357] width 85 height 28
